Goal: Obtain resource: Download file/media

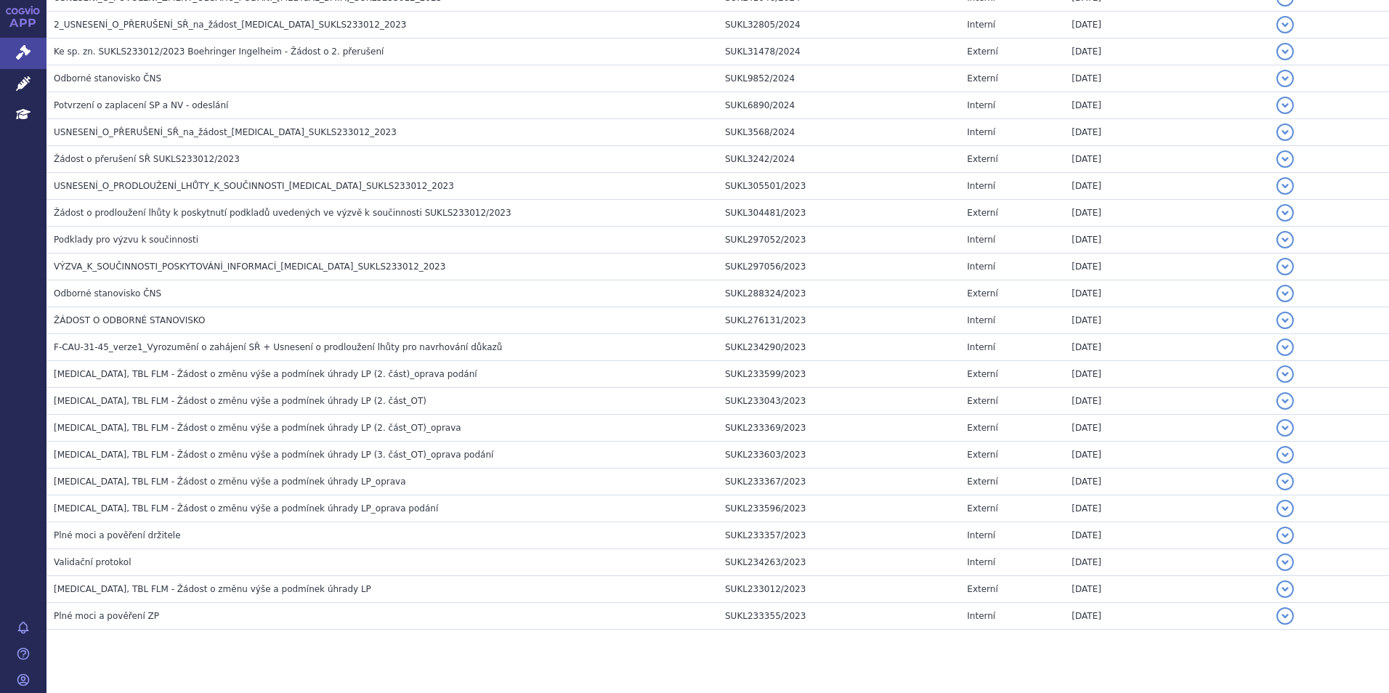
scroll to position [974, 0]
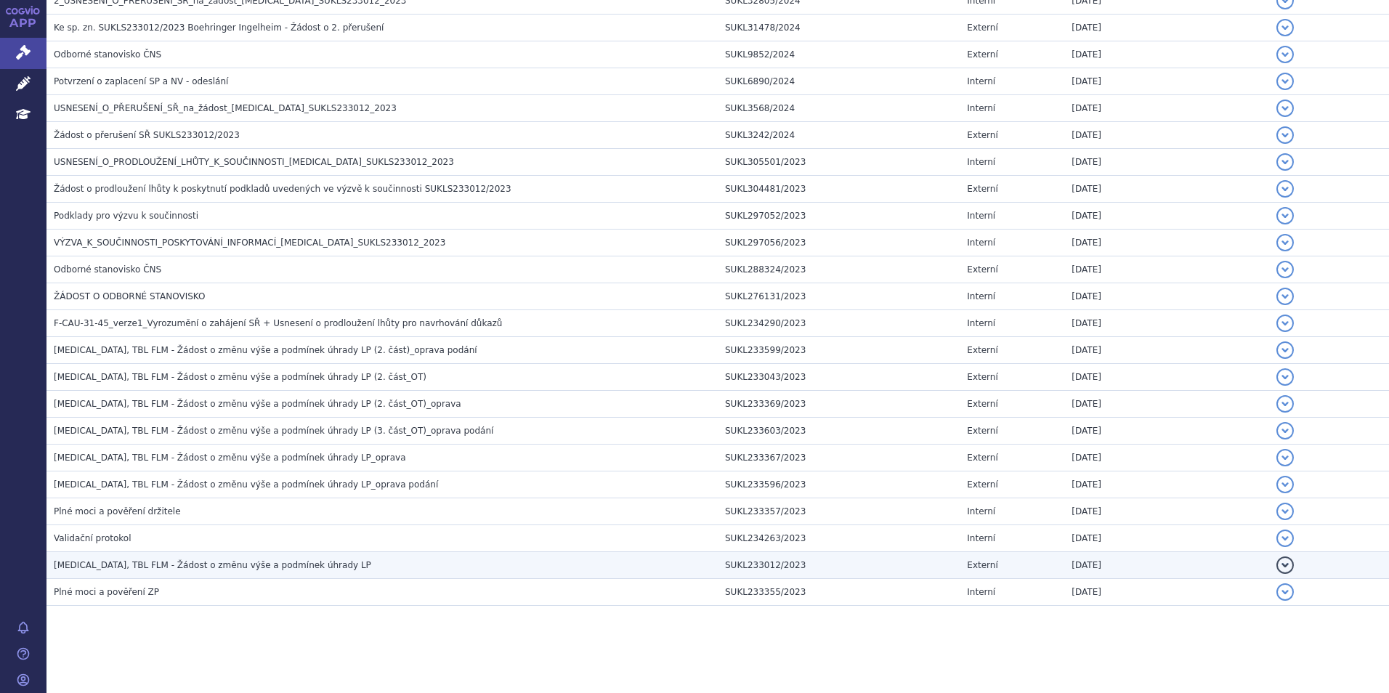
click at [278, 563] on span "[MEDICAL_DATA], TBL FLM - Žádost o změnu výše a podmínek úhrady LP" at bounding box center [212, 565] width 317 height 10
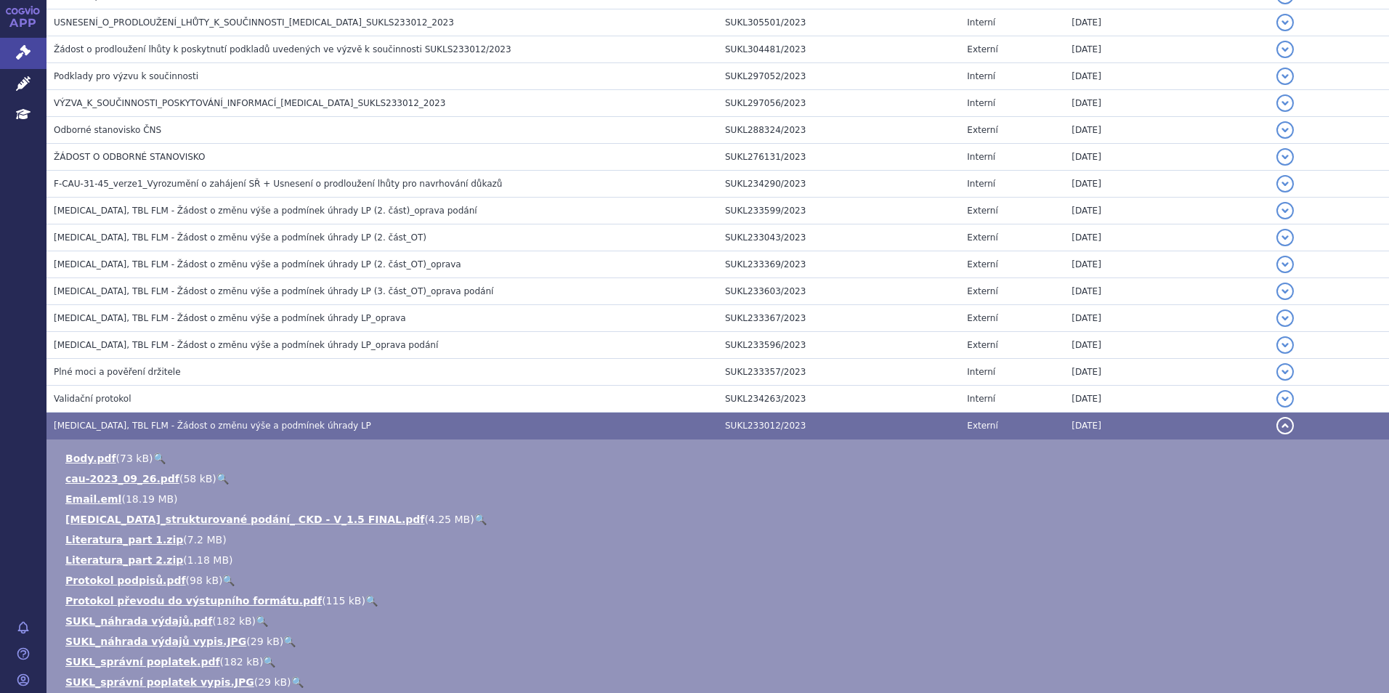
scroll to position [989, 0]
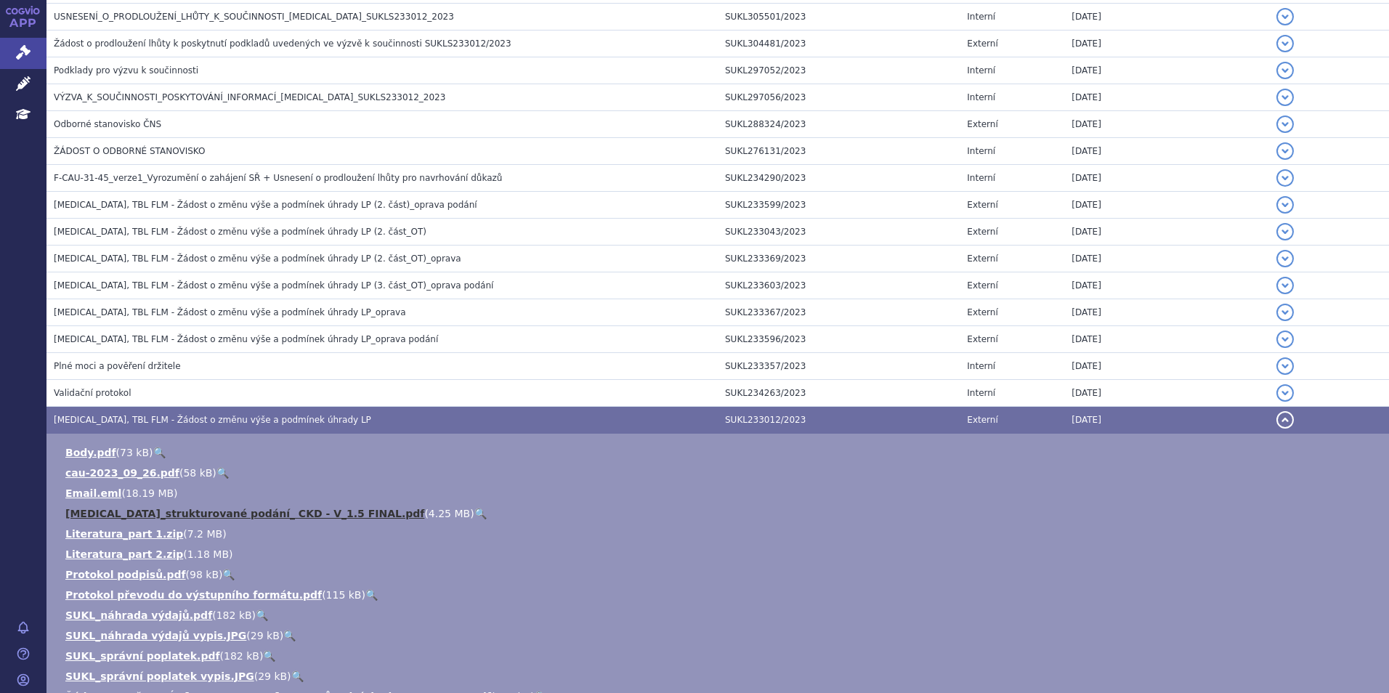
click at [261, 511] on link "[MEDICAL_DATA]_strukturované podání_ CKD - V_1.5 FINAL.pdf" at bounding box center [244, 514] width 359 height 12
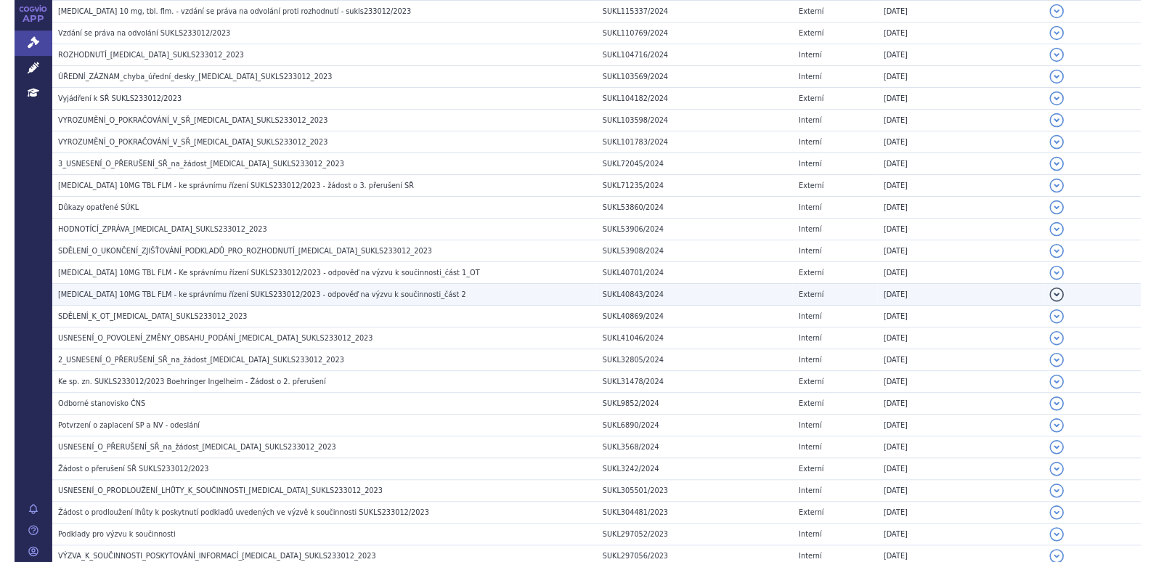
scroll to position [190, 0]
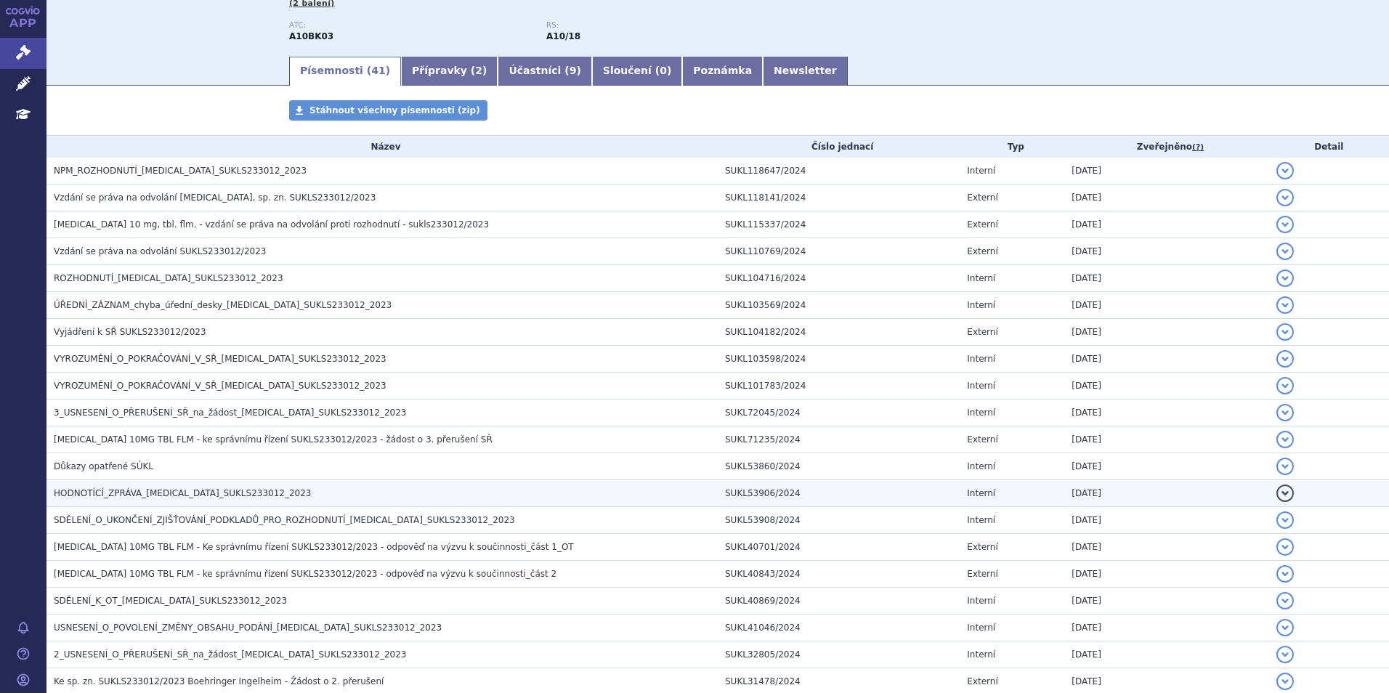
click at [125, 487] on h3 "HODNOTÍCÍ_ZPRÁVA_[MEDICAL_DATA]_SUKLS233012_2023" at bounding box center [386, 493] width 664 height 15
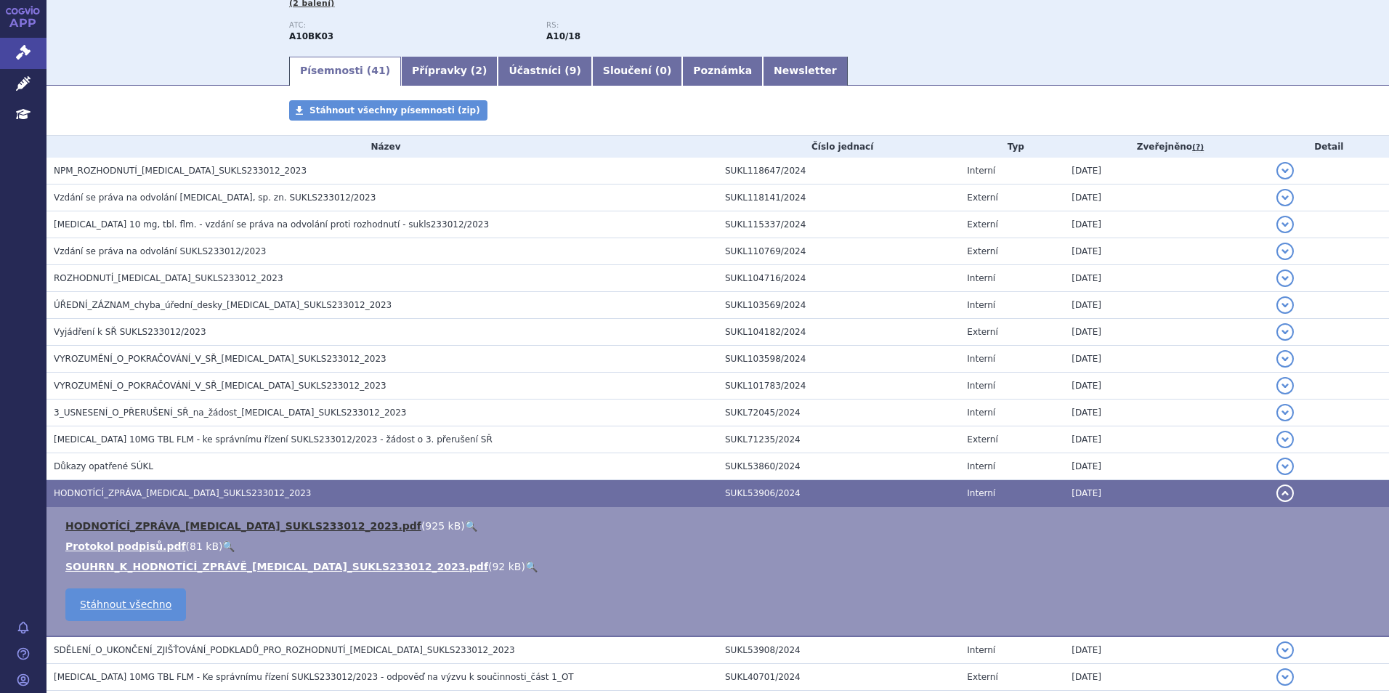
click at [141, 527] on link "HODNOTÍCÍ_ZPRÁVA_[MEDICAL_DATA]_SUKLS233012_2023.pdf" at bounding box center [243, 526] width 356 height 12
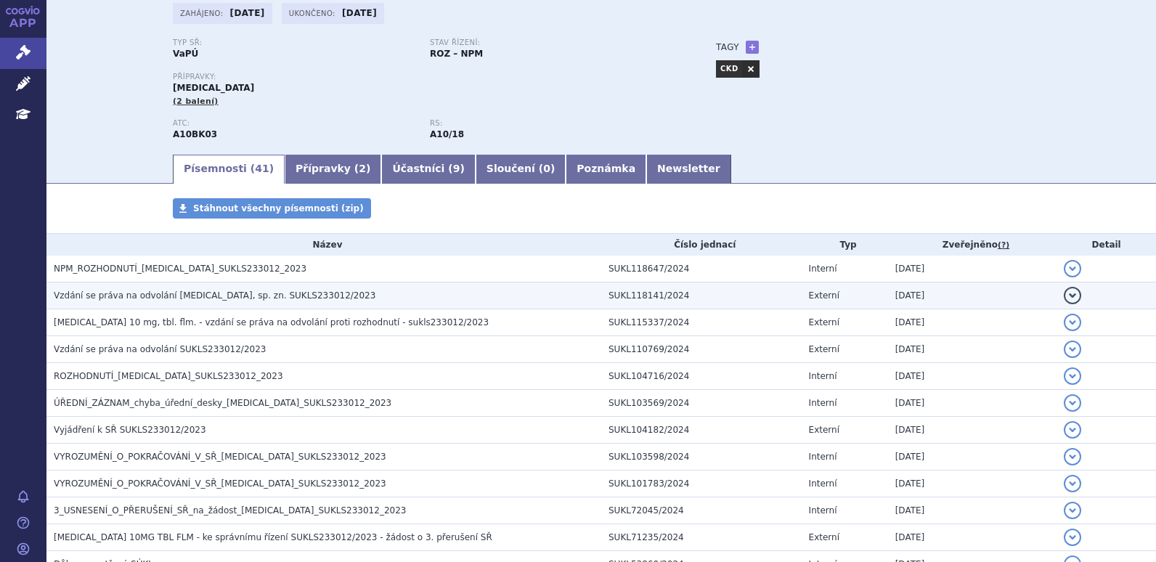
scroll to position [0, 0]
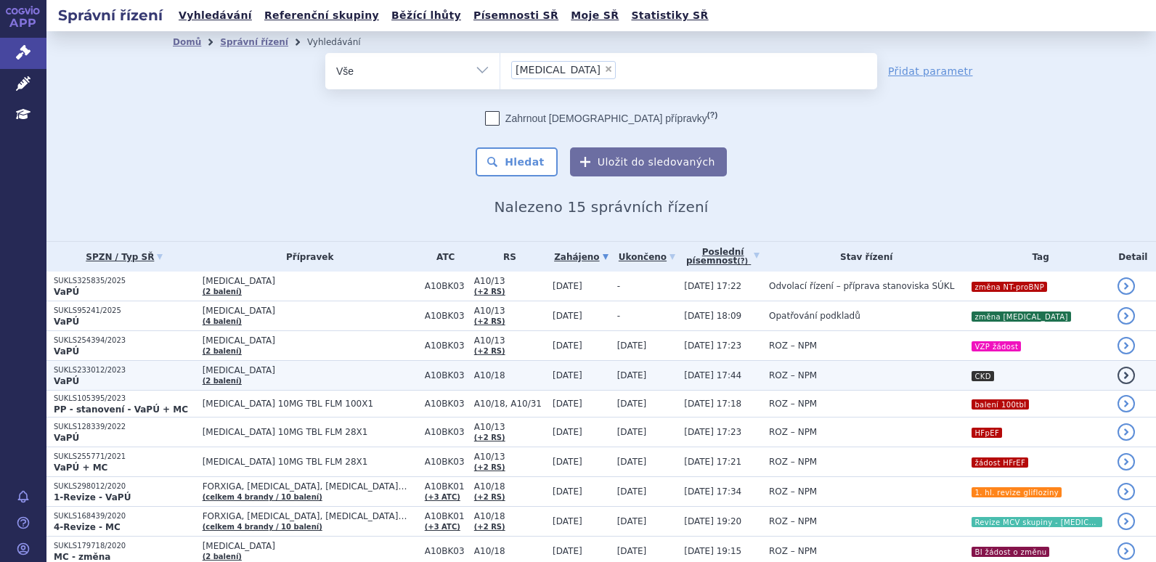
click at [346, 370] on span "[MEDICAL_DATA]" at bounding box center [310, 370] width 215 height 10
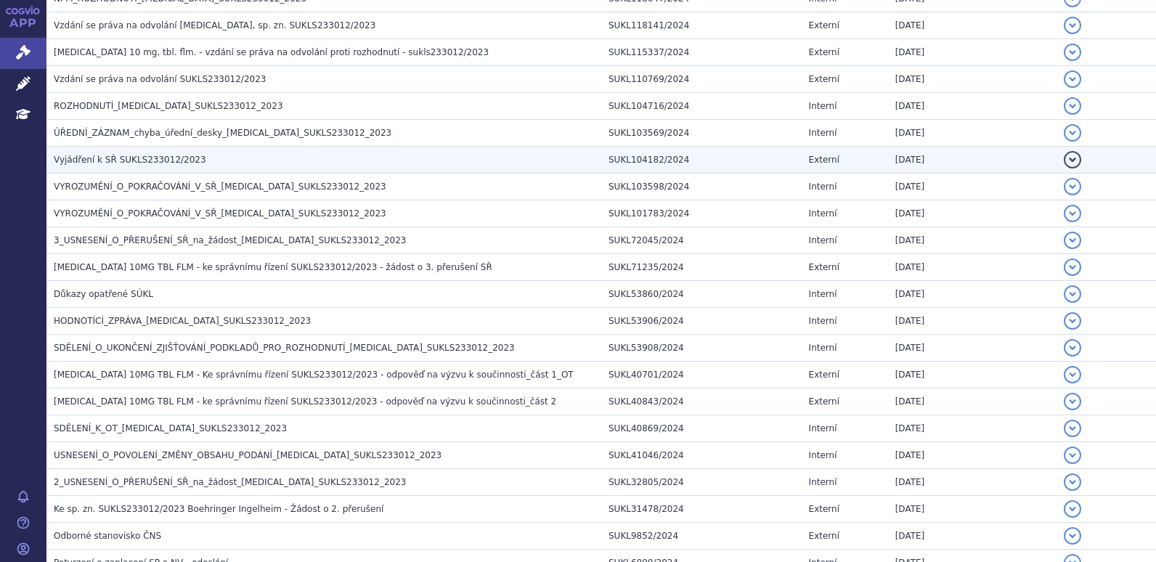
scroll to position [363, 0]
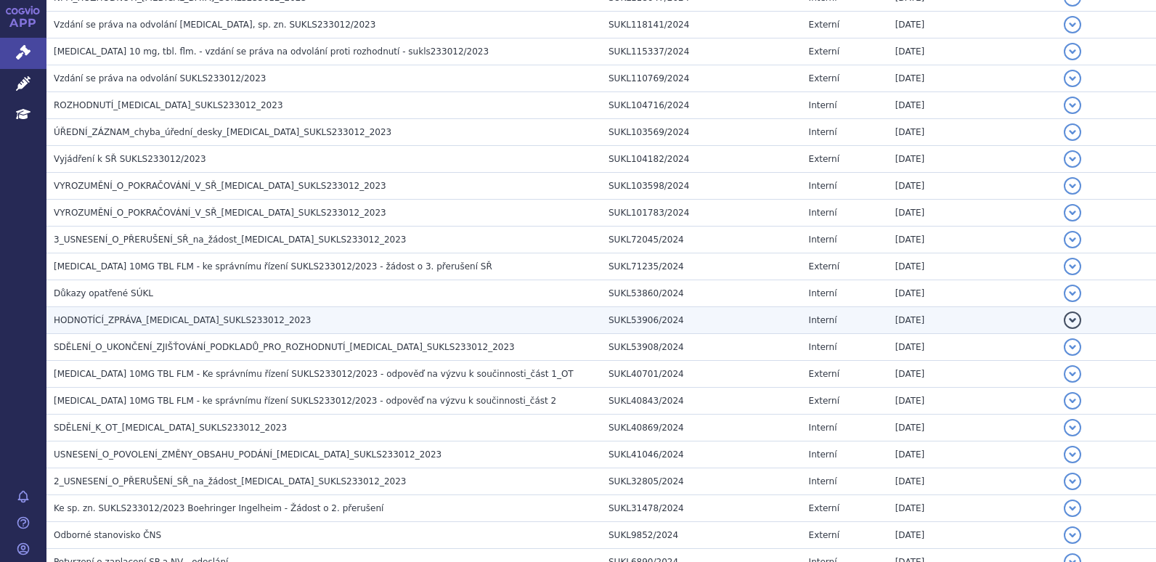
click at [169, 322] on span "HODNOTÍCÍ_ZPRÁVA_[MEDICAL_DATA]_SUKLS233012_2023" at bounding box center [183, 320] width 258 height 10
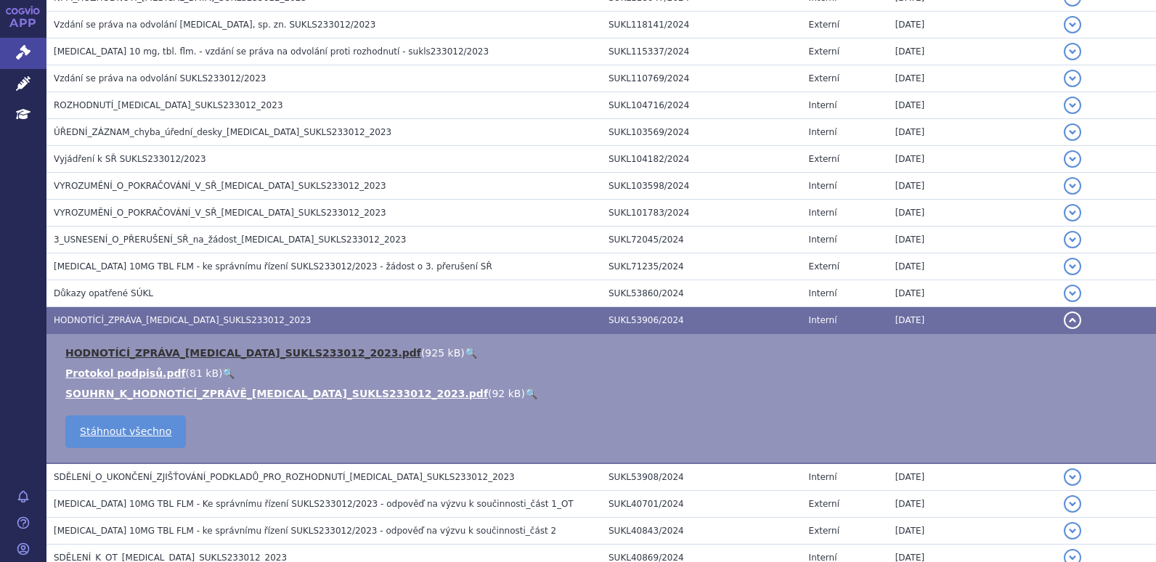
click at [169, 348] on link "HODNOTÍCÍ_ZPRÁVA_[MEDICAL_DATA]_SUKLS233012_2023.pdf" at bounding box center [243, 353] width 356 height 12
